Goal: Find specific page/section: Find specific page/section

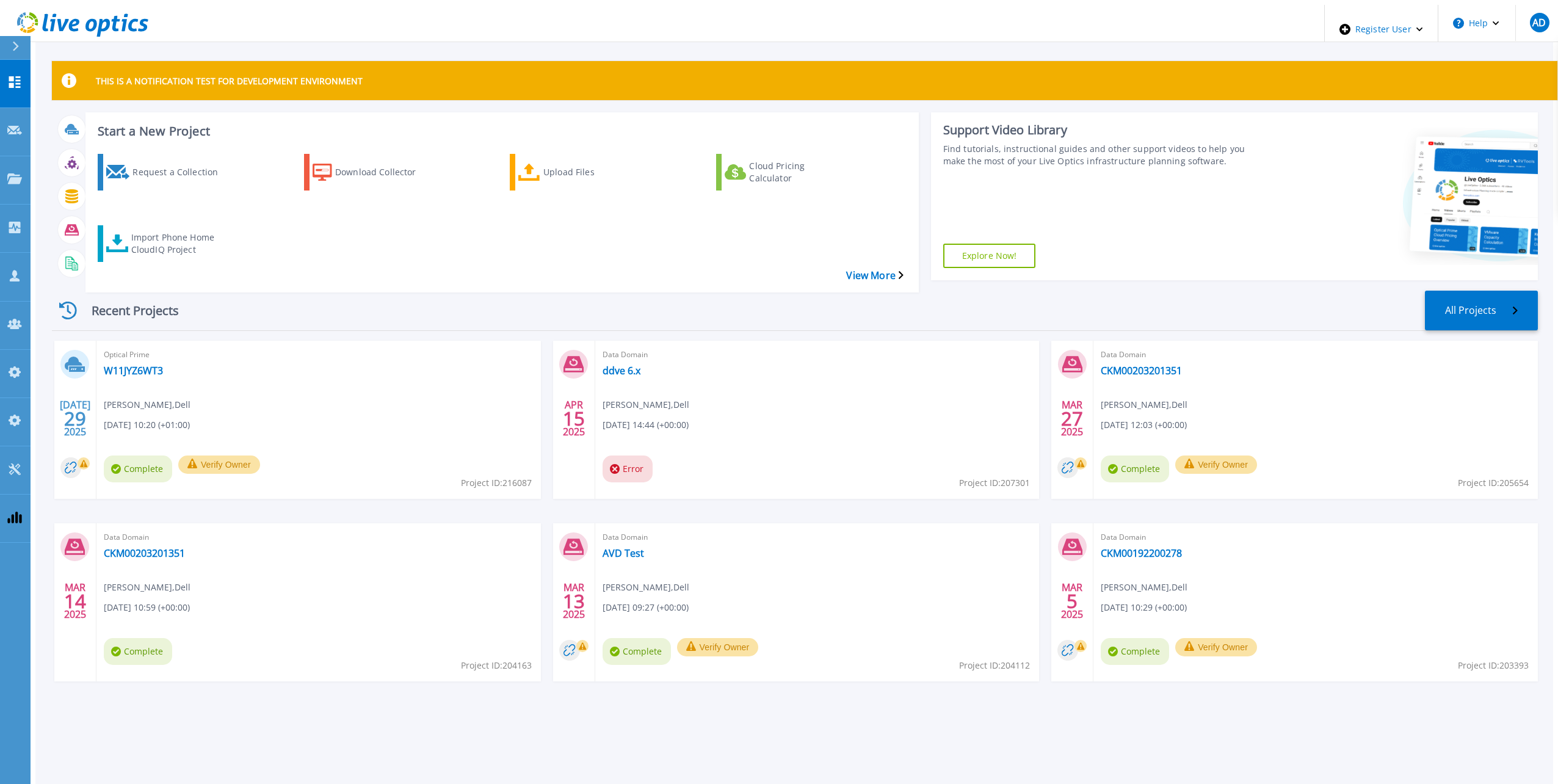
click at [13, 46] on icon at bounding box center [15, 46] width 7 height 10
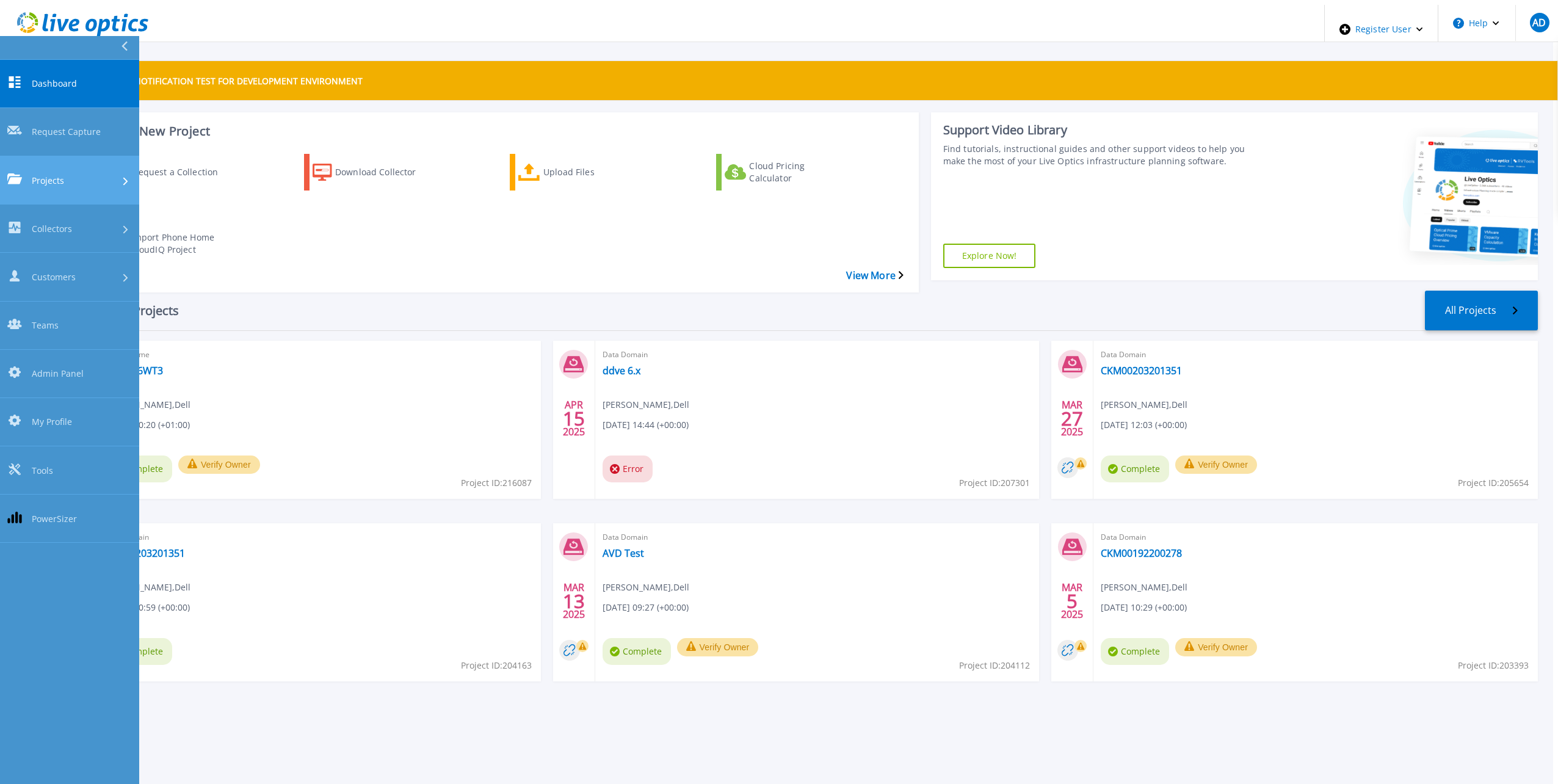
click at [43, 174] on span "Projects" at bounding box center [48, 180] width 33 height 13
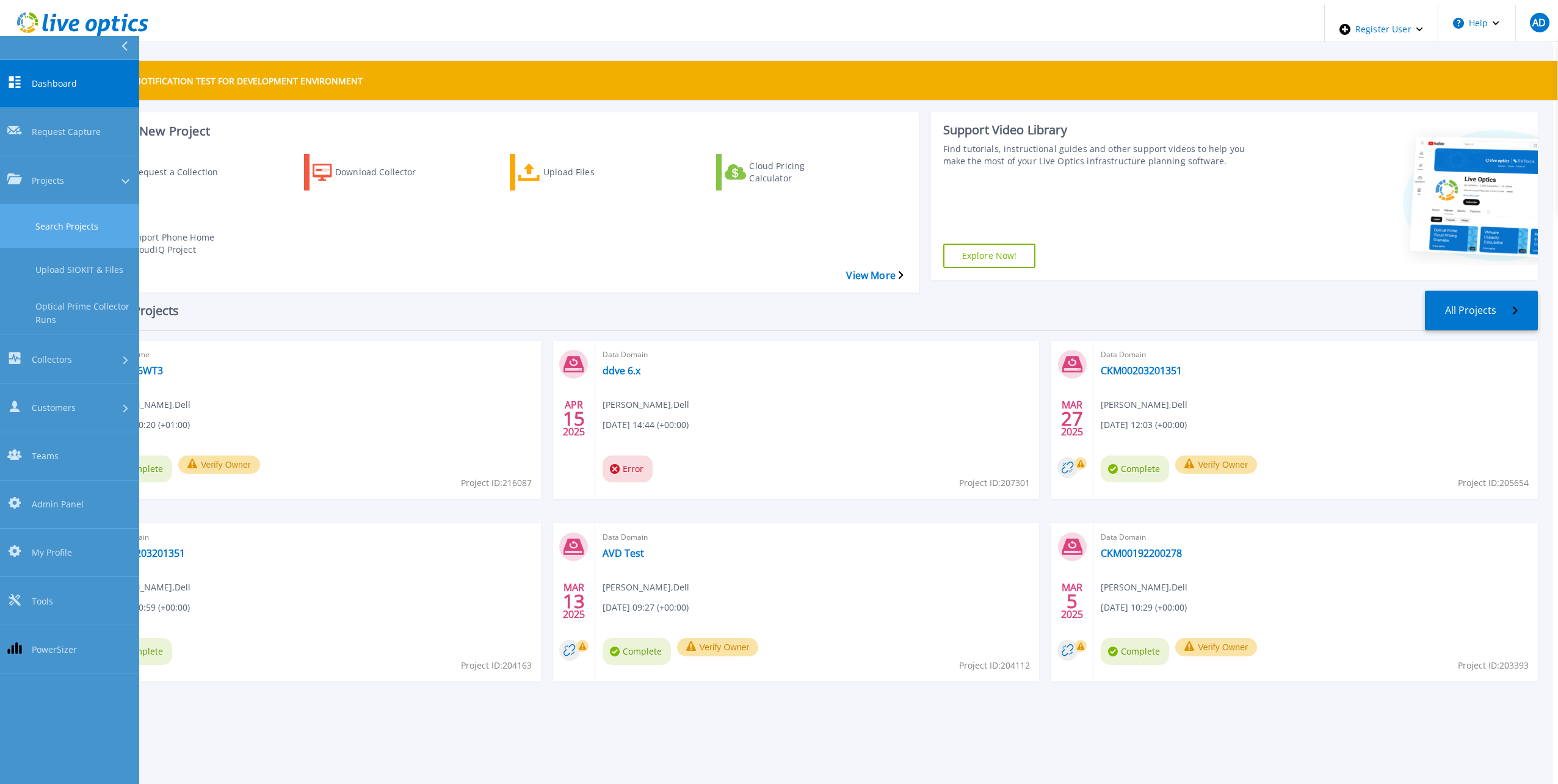
click at [42, 205] on link "Search Projects" at bounding box center [70, 226] width 139 height 43
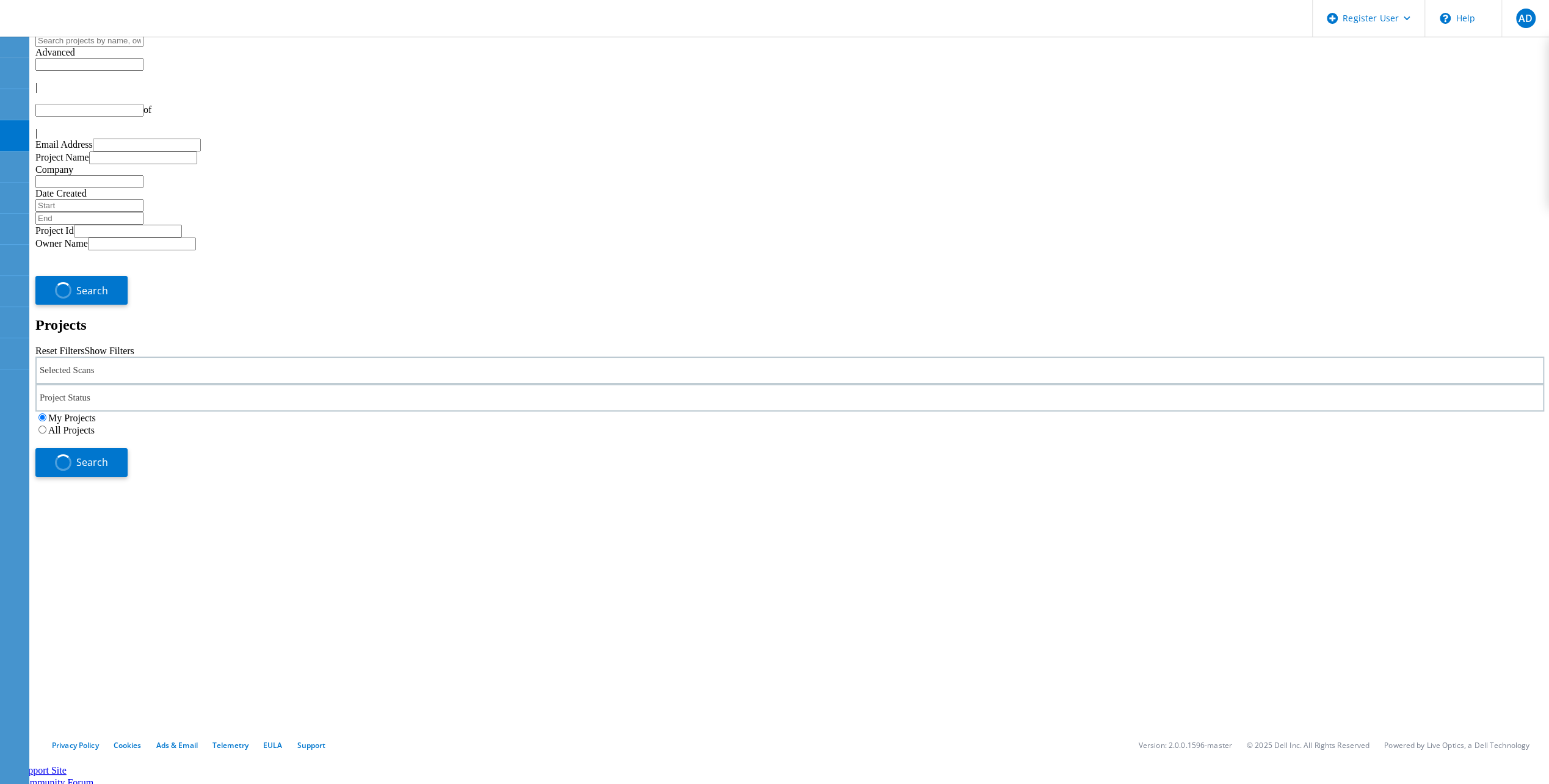
type input "1"
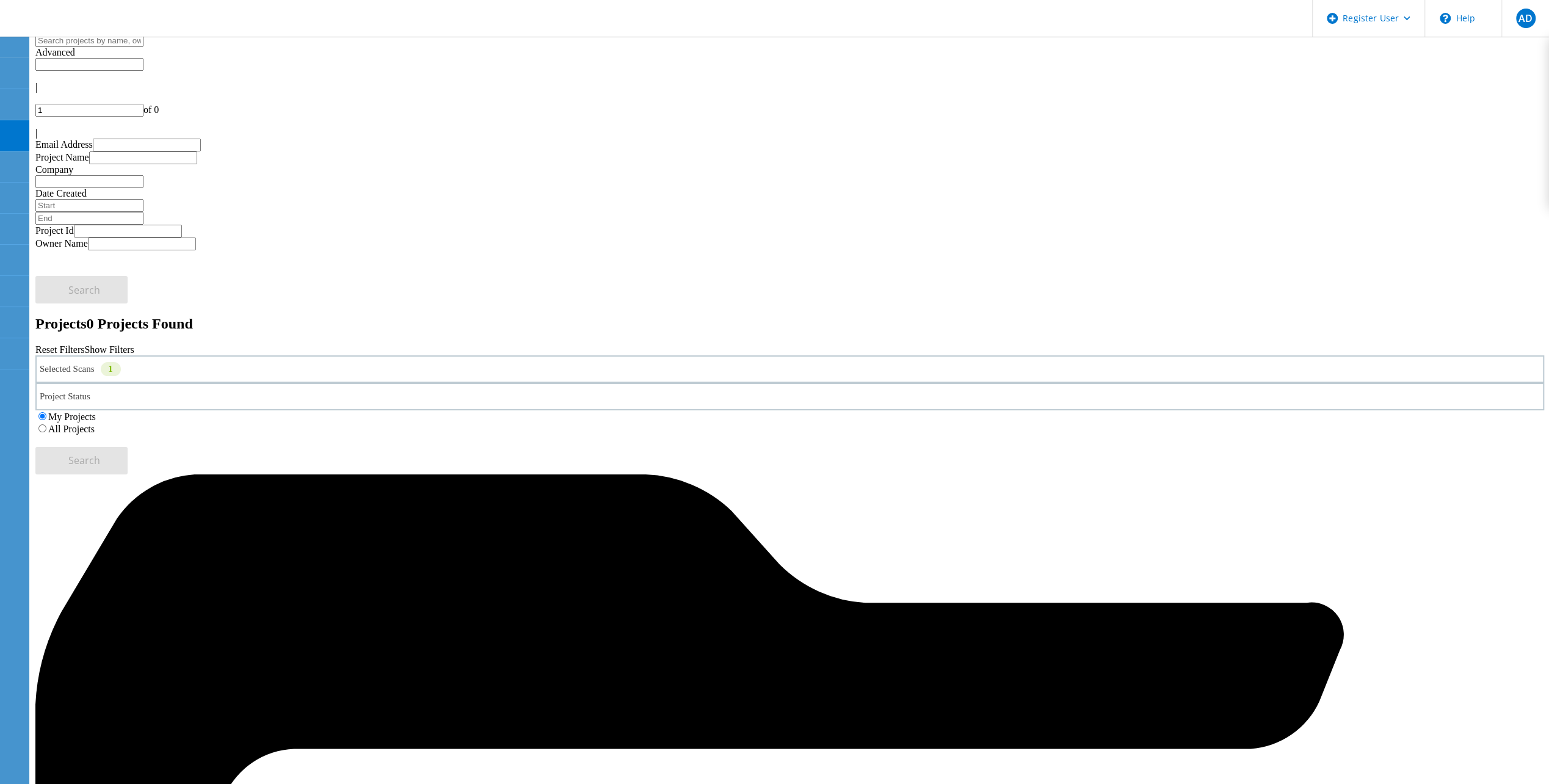
click at [95, 423] on label "All Projects" at bounding box center [71, 428] width 47 height 10
click at [47, 424] on input "All Projects" at bounding box center [42, 428] width 8 height 8
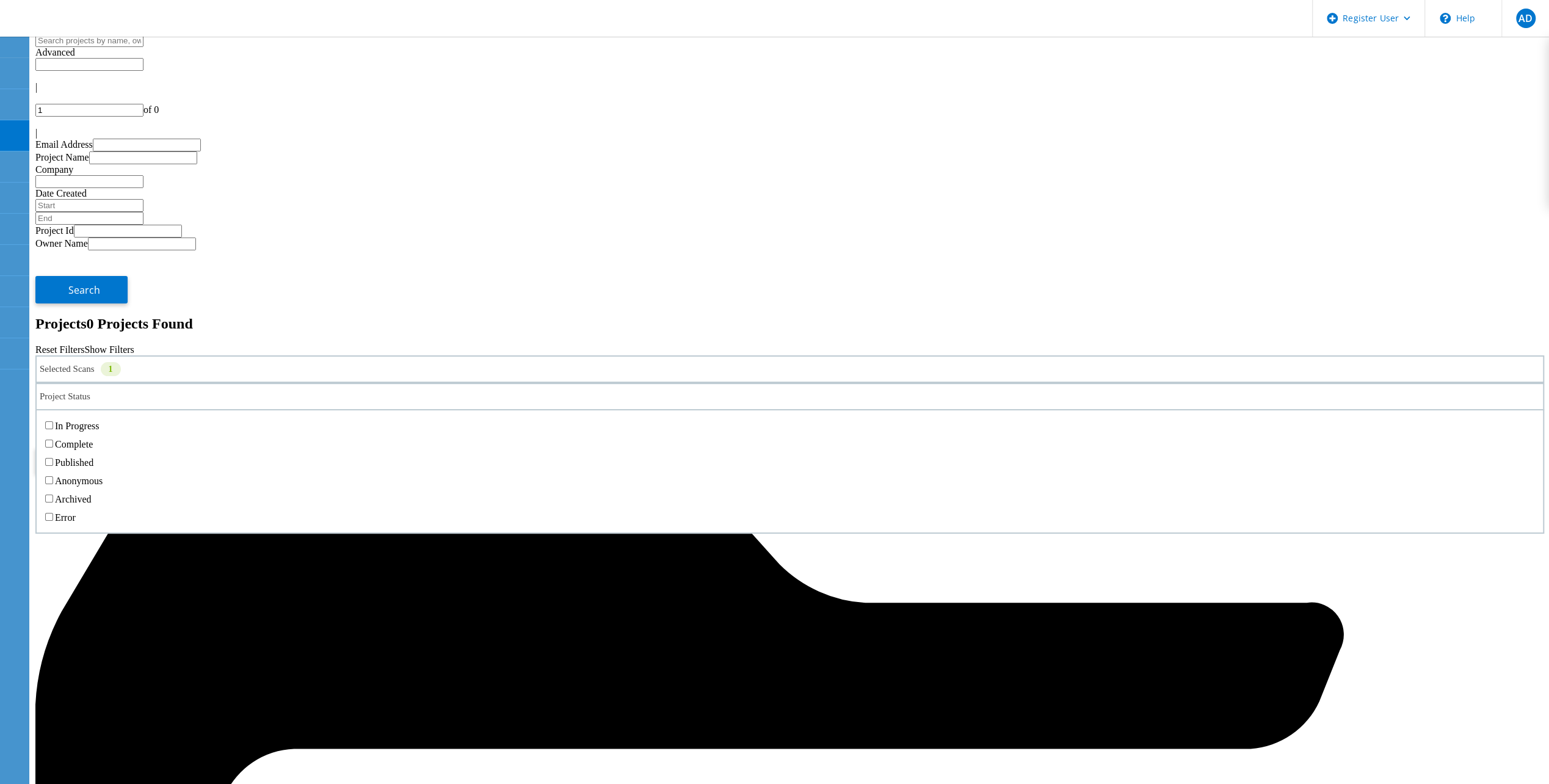
click at [693, 383] on div "Project Status" at bounding box center [789, 396] width 1509 height 27
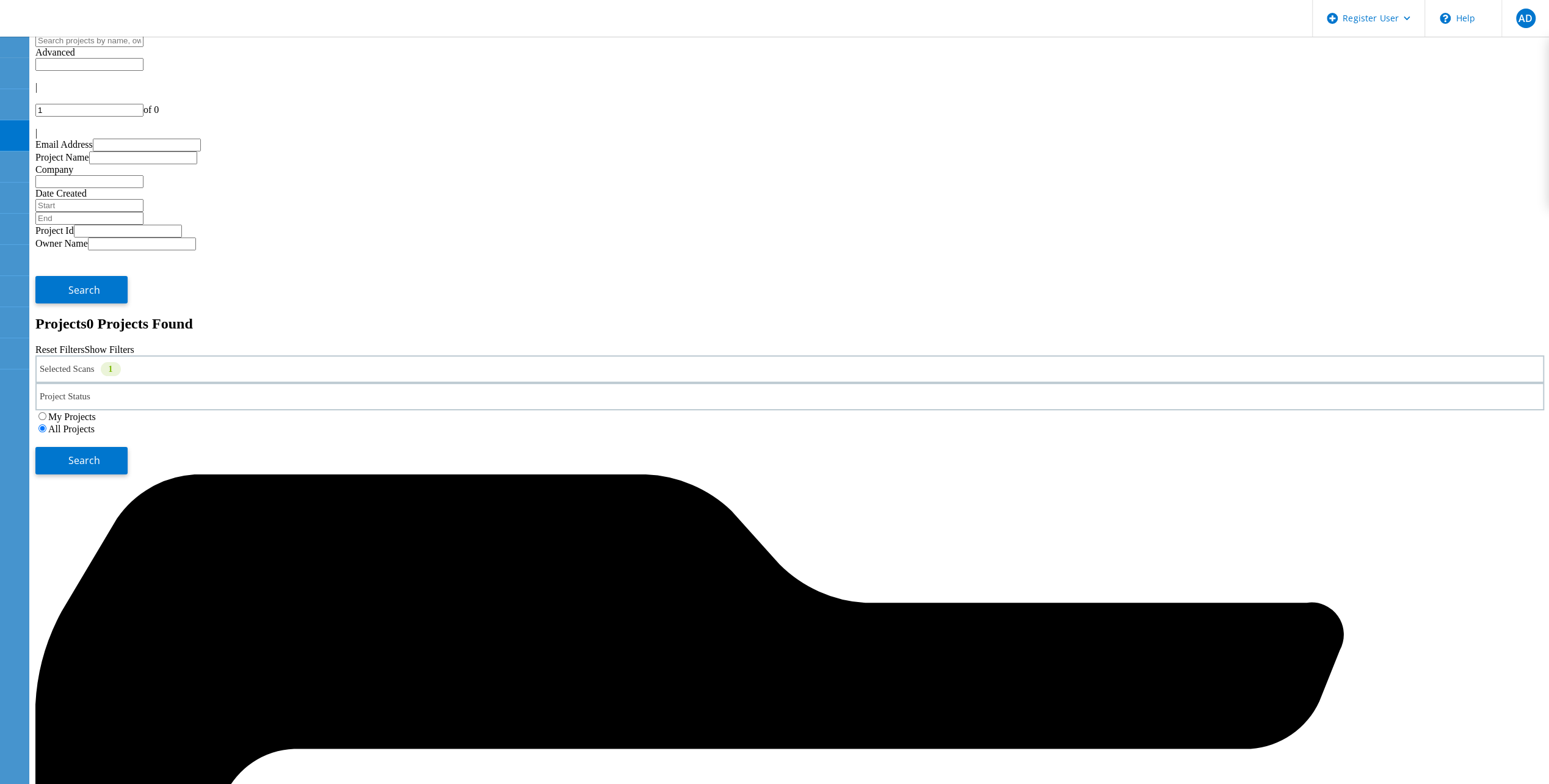
click at [294, 356] on div "Selected Scans 1" at bounding box center [789, 369] width 1509 height 27
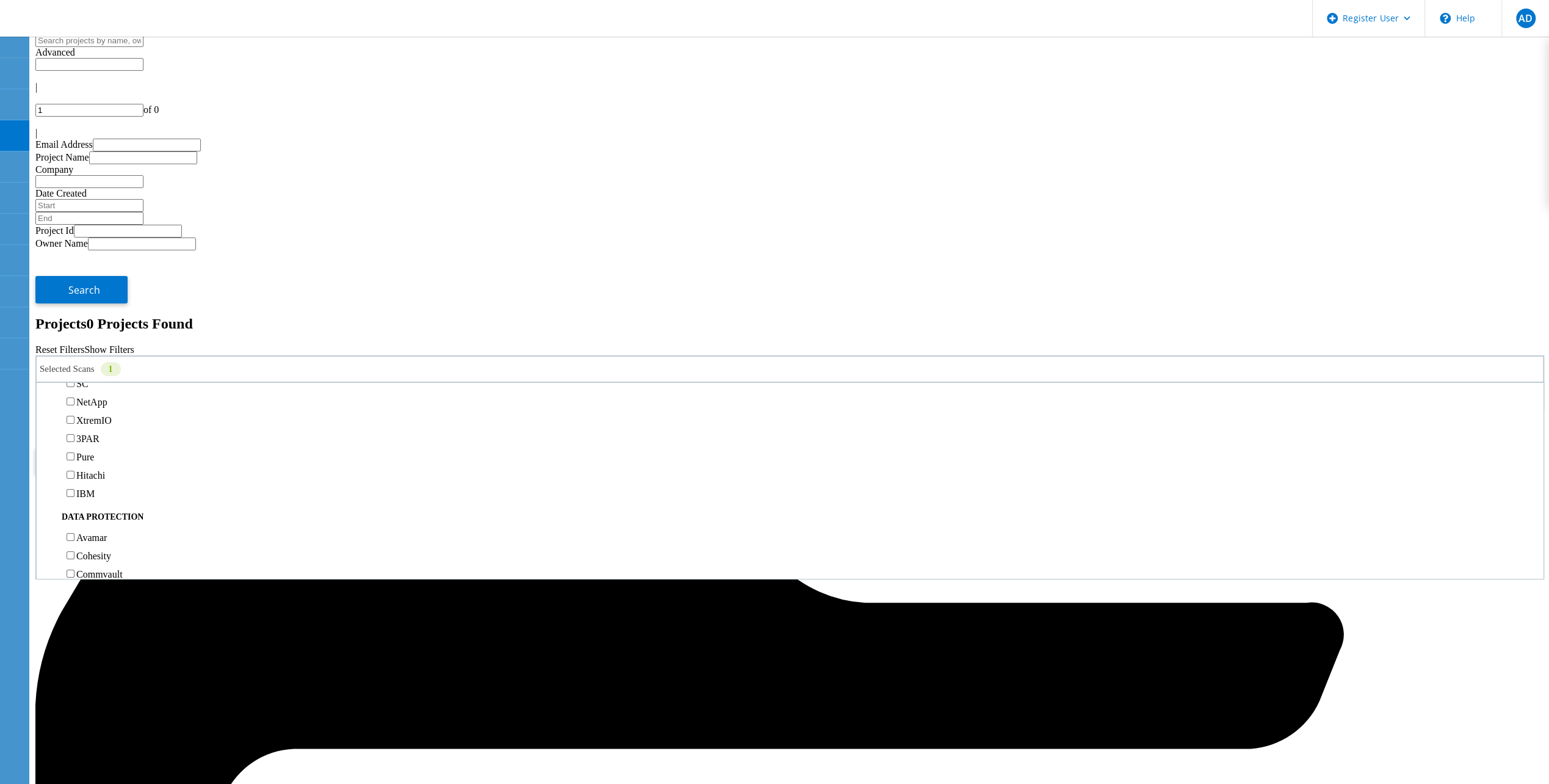
scroll to position [244, 0]
click at [128, 447] on button "Search" at bounding box center [81, 460] width 92 height 27
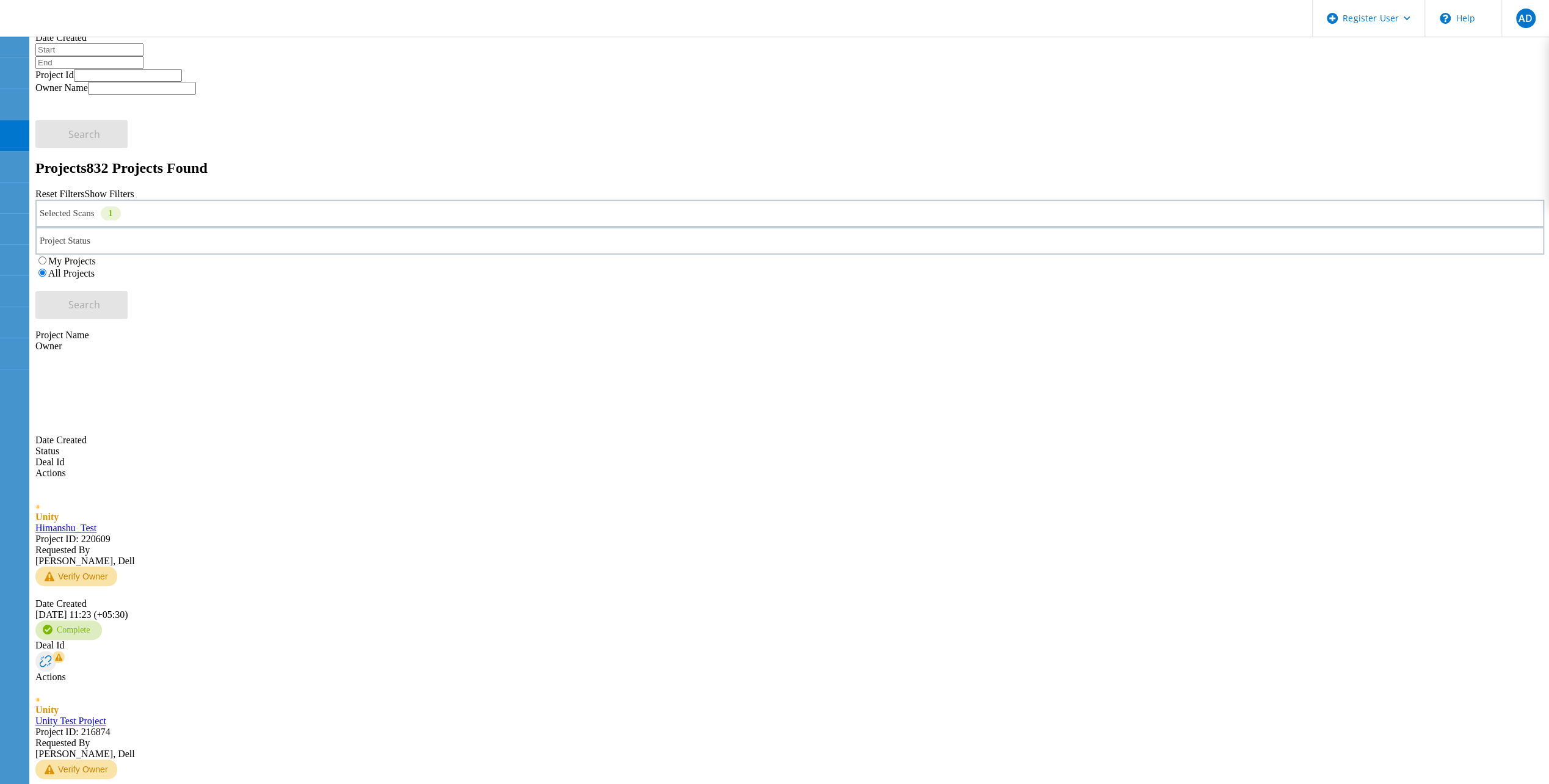
scroll to position [156, 0]
